Goal: Information Seeking & Learning: Learn about a topic

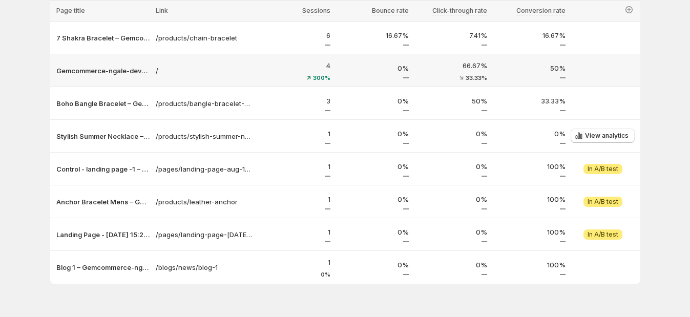
scroll to position [145, 0]
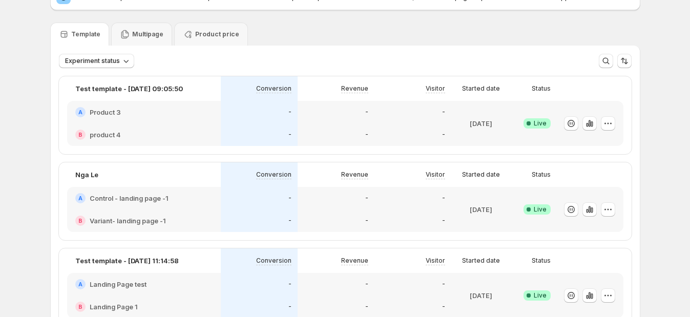
scroll to position [127, 0]
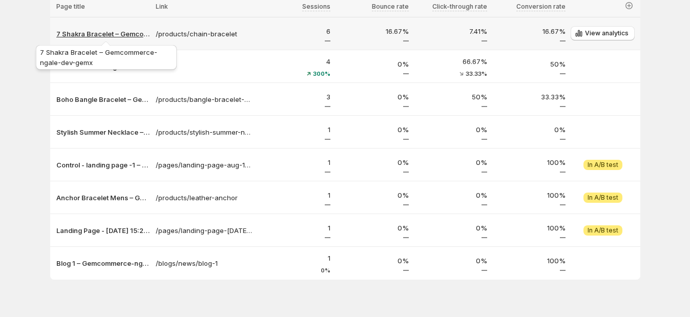
click at [118, 31] on p "7 Shakra Bracelet – Gemcommerce-ngale-dev-gemx" at bounding box center [102, 34] width 93 height 10
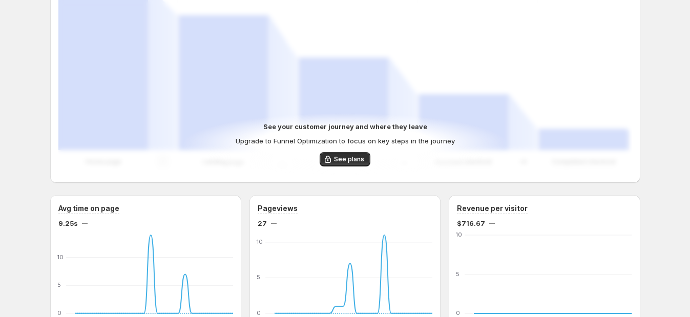
scroll to position [351, 0]
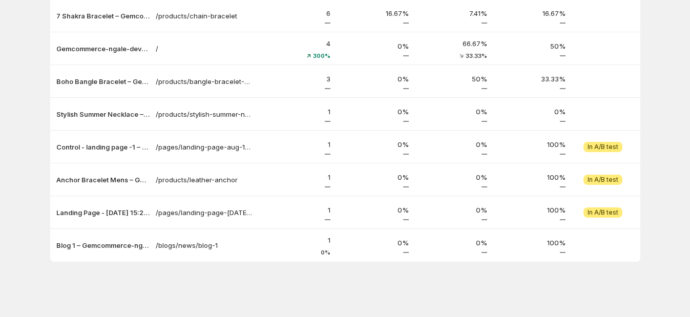
scroll to position [145, 0]
click at [400, 305] on div "Analytics. This page is ready Analytics Enjoy unlimited Page Analytics for now …" at bounding box center [345, 86] width 614 height 462
